Goal: Task Accomplishment & Management: Use online tool/utility

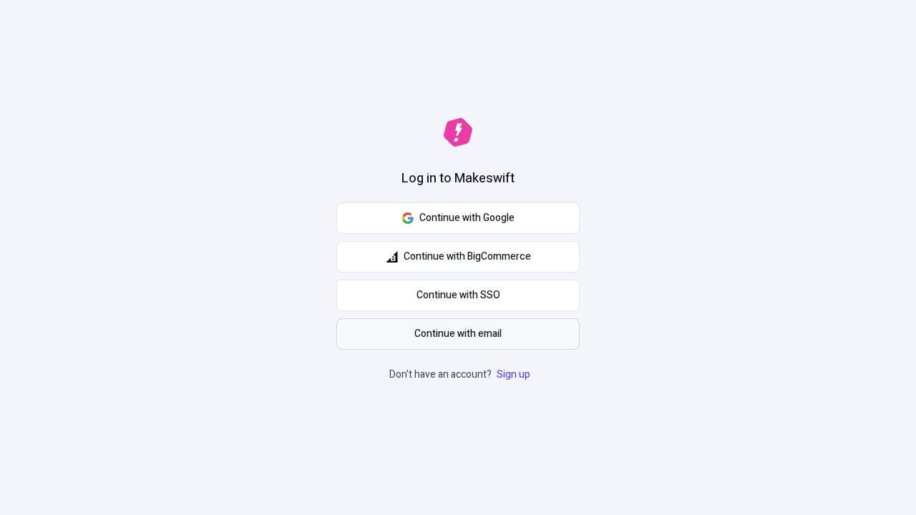
click at [458, 334] on span "Continue with email" at bounding box center [457, 334] width 87 height 16
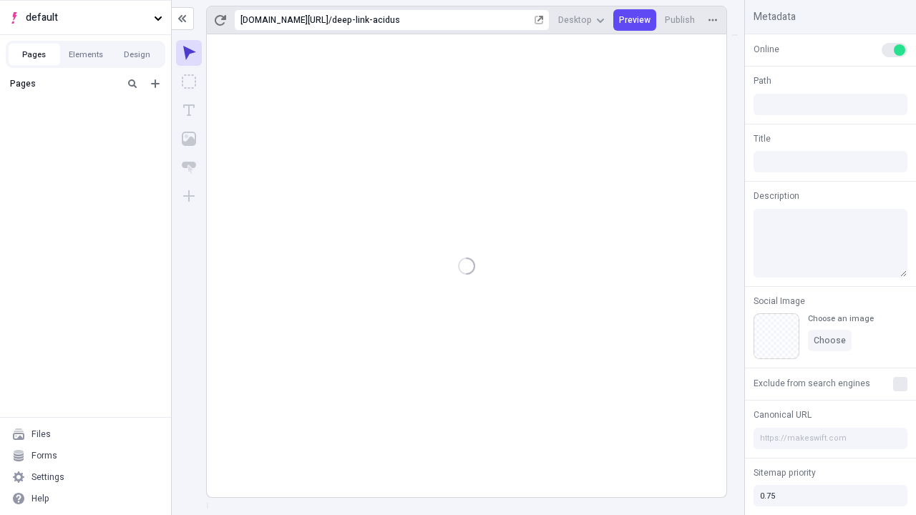
type input "/deep-link-acidus"
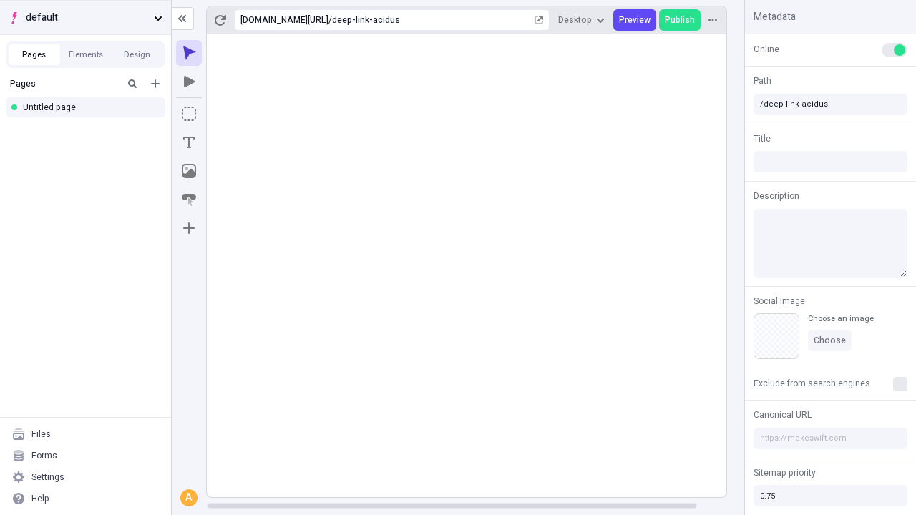
click at [85, 17] on span "default" at bounding box center [87, 18] width 122 height 16
click at [155, 84] on icon "Add new" at bounding box center [155, 83] width 9 height 9
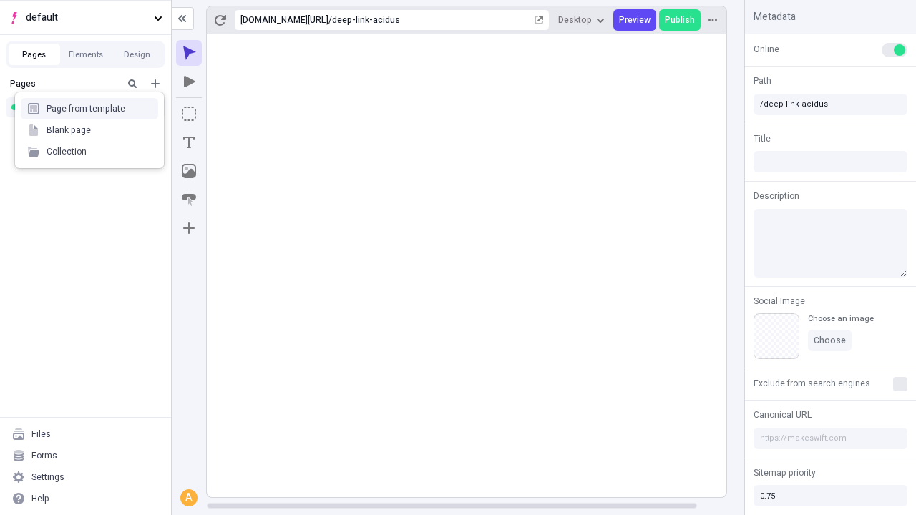
click at [89, 130] on div "Blank page" at bounding box center [89, 129] width 137 height 21
type input "/deep-link-tamdiu"
